Goal: Find specific page/section: Find specific page/section

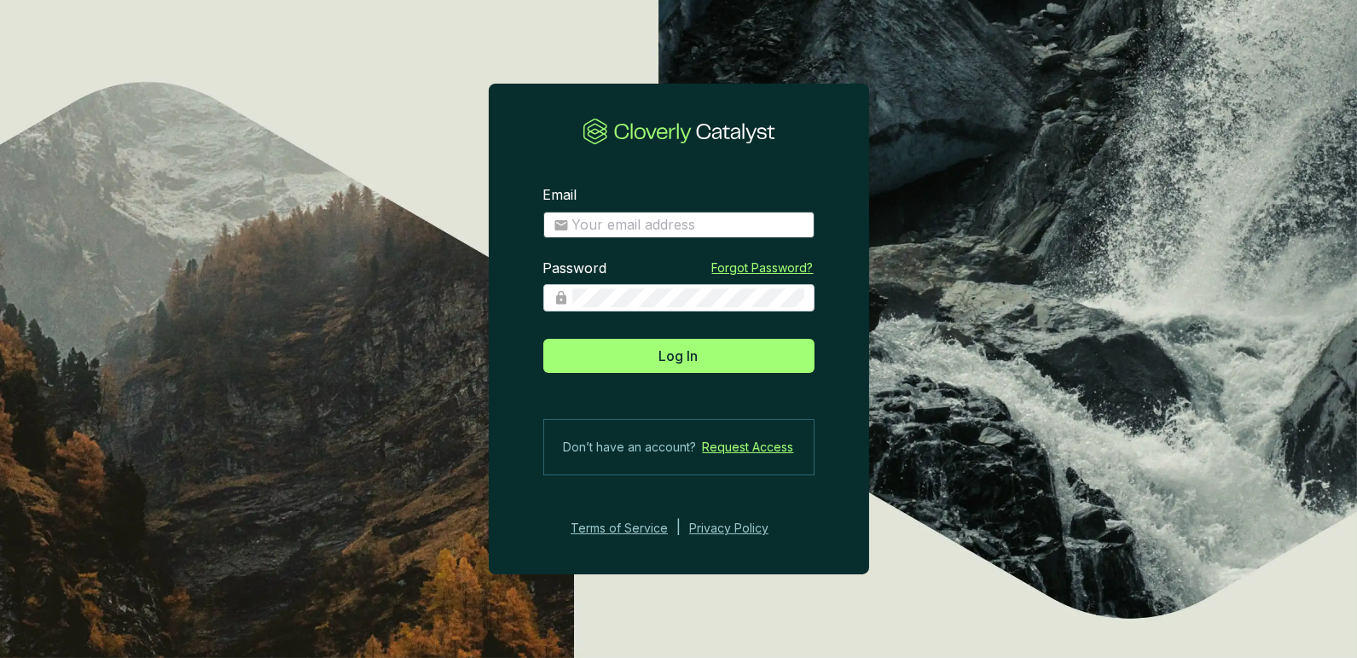
click at [635, 235] on span at bounding box center [678, 225] width 271 height 27
type input "matt@justbrightly.com"
click at [674, 383] on section "Email matt@justbrightly.com Enter your email address Password Forgot Password? …" at bounding box center [679, 362] width 380 height 407
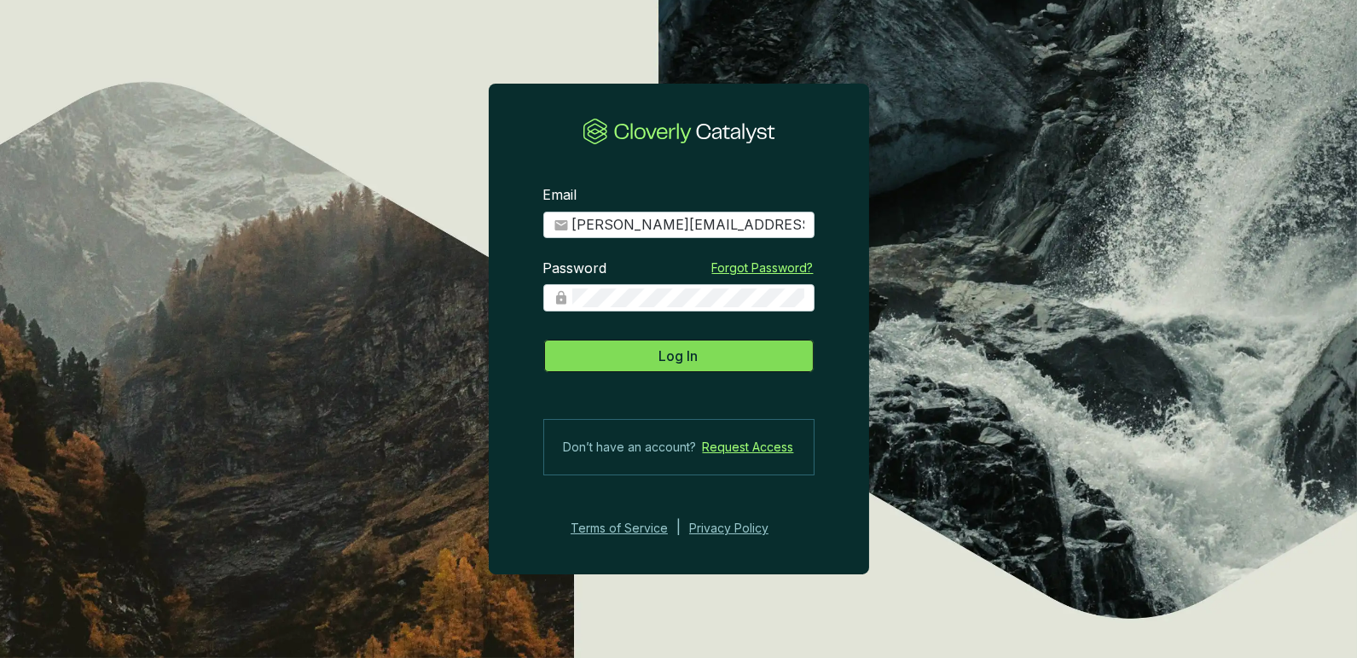
click at [674, 362] on span "Log In" at bounding box center [678, 355] width 39 height 20
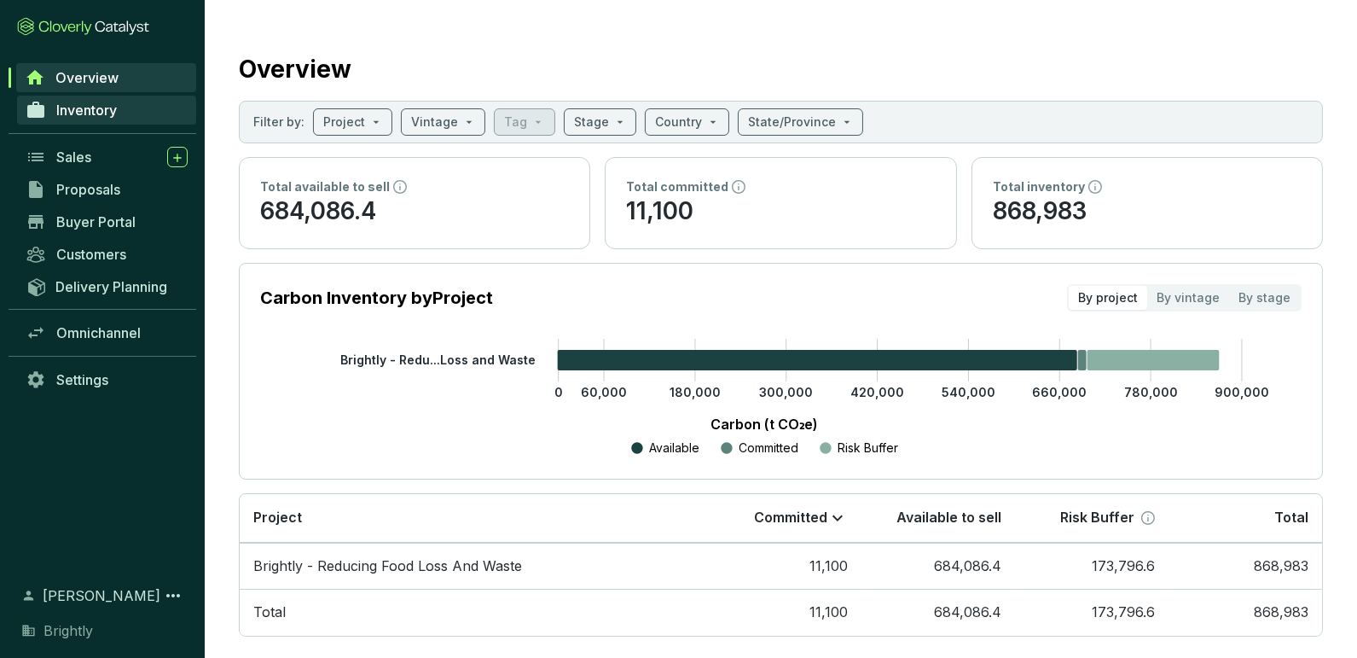
click at [76, 114] on span "Inventory" at bounding box center [86, 110] width 61 height 17
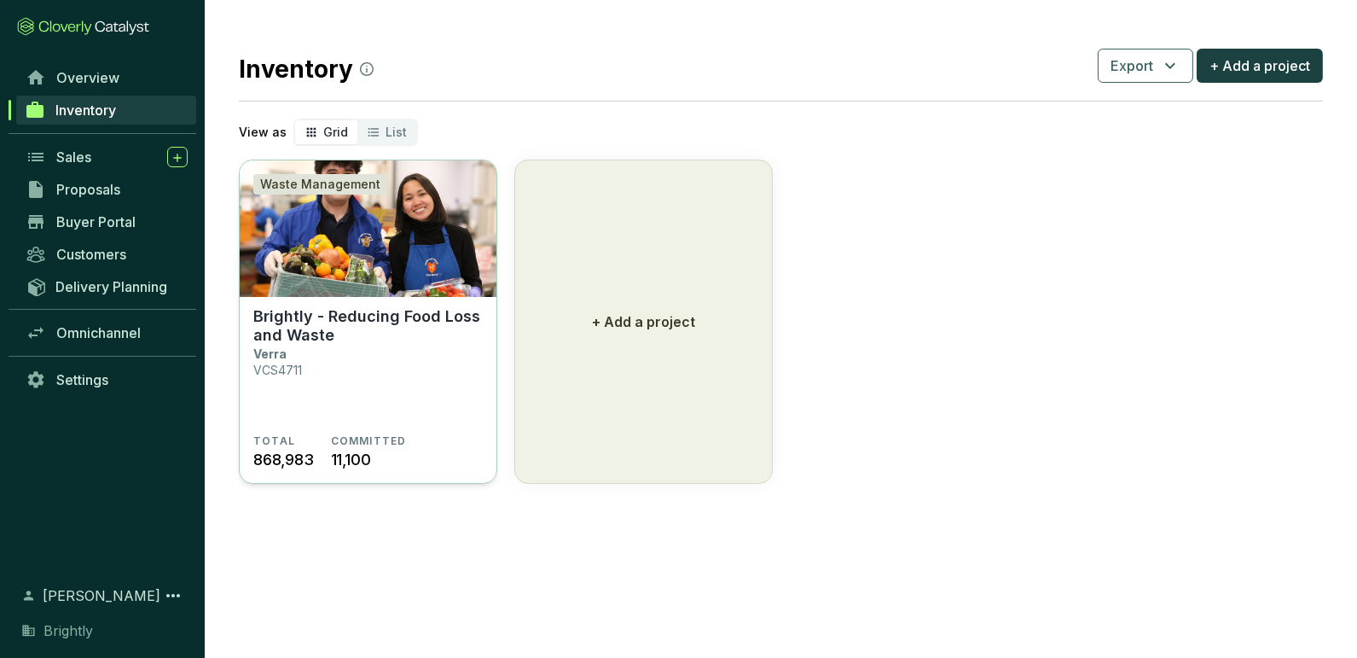
click at [396, 287] on img at bounding box center [368, 228] width 257 height 136
